Goal: Use online tool/utility: Utilize a website feature to perform a specific function

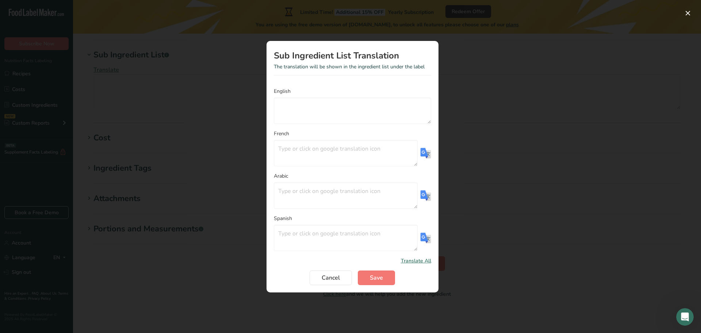
click at [428, 155] on img "Translation Modal" at bounding box center [426, 153] width 11 height 11
click at [360, 119] on textarea "Translation Modal" at bounding box center [352, 111] width 157 height 26
type textarea "T"
type textarea "S"
type textarea "Wheat"
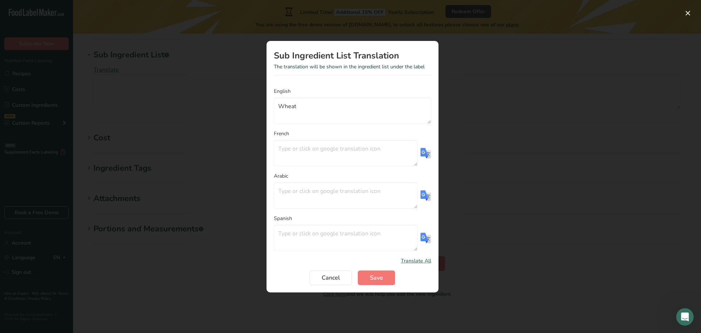
click at [423, 156] on img "Translation Modal" at bounding box center [426, 153] width 11 height 11
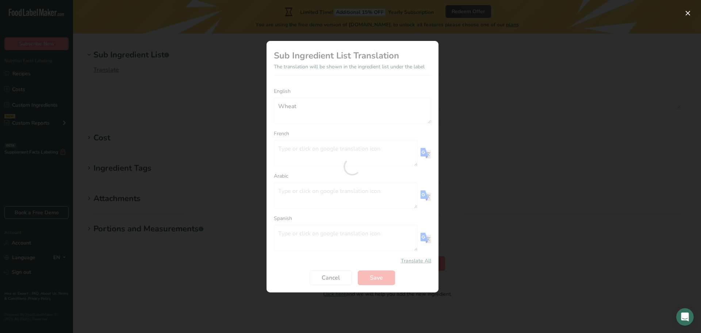
type textarea "Blé"
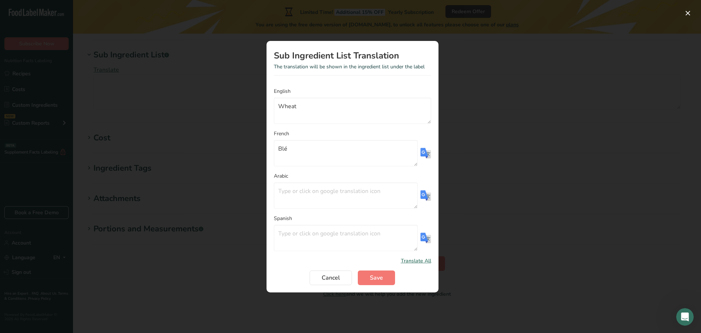
click at [425, 195] on img "Translation Modal" at bounding box center [426, 195] width 11 height 11
type textarea "قمح"
click at [428, 239] on img "Translation Modal" at bounding box center [426, 237] width 11 height 11
type textarea "Trigo"
